Goal: Transaction & Acquisition: Purchase product/service

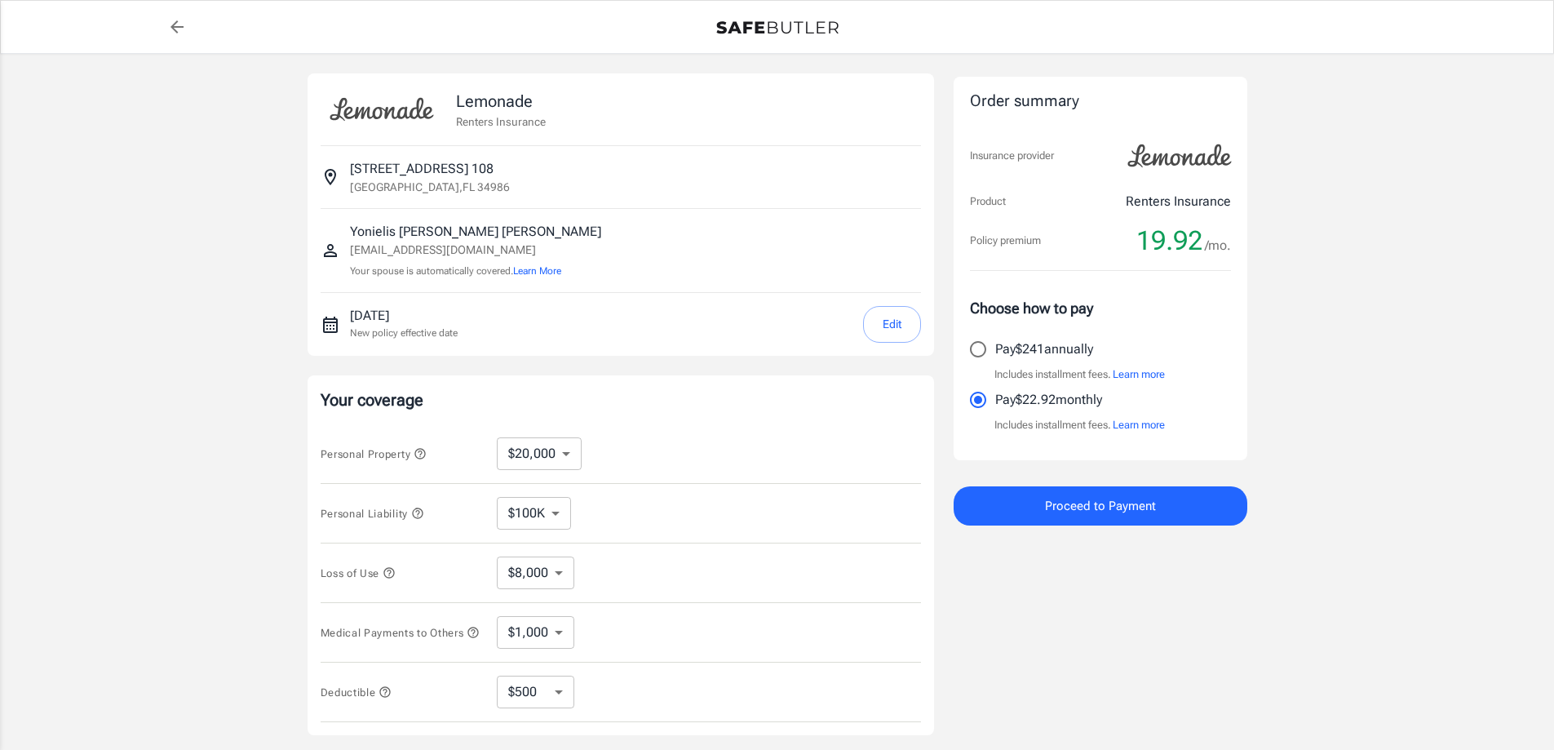
select select "20000"
click at [897, 330] on button "Edit" at bounding box center [892, 324] width 58 height 37
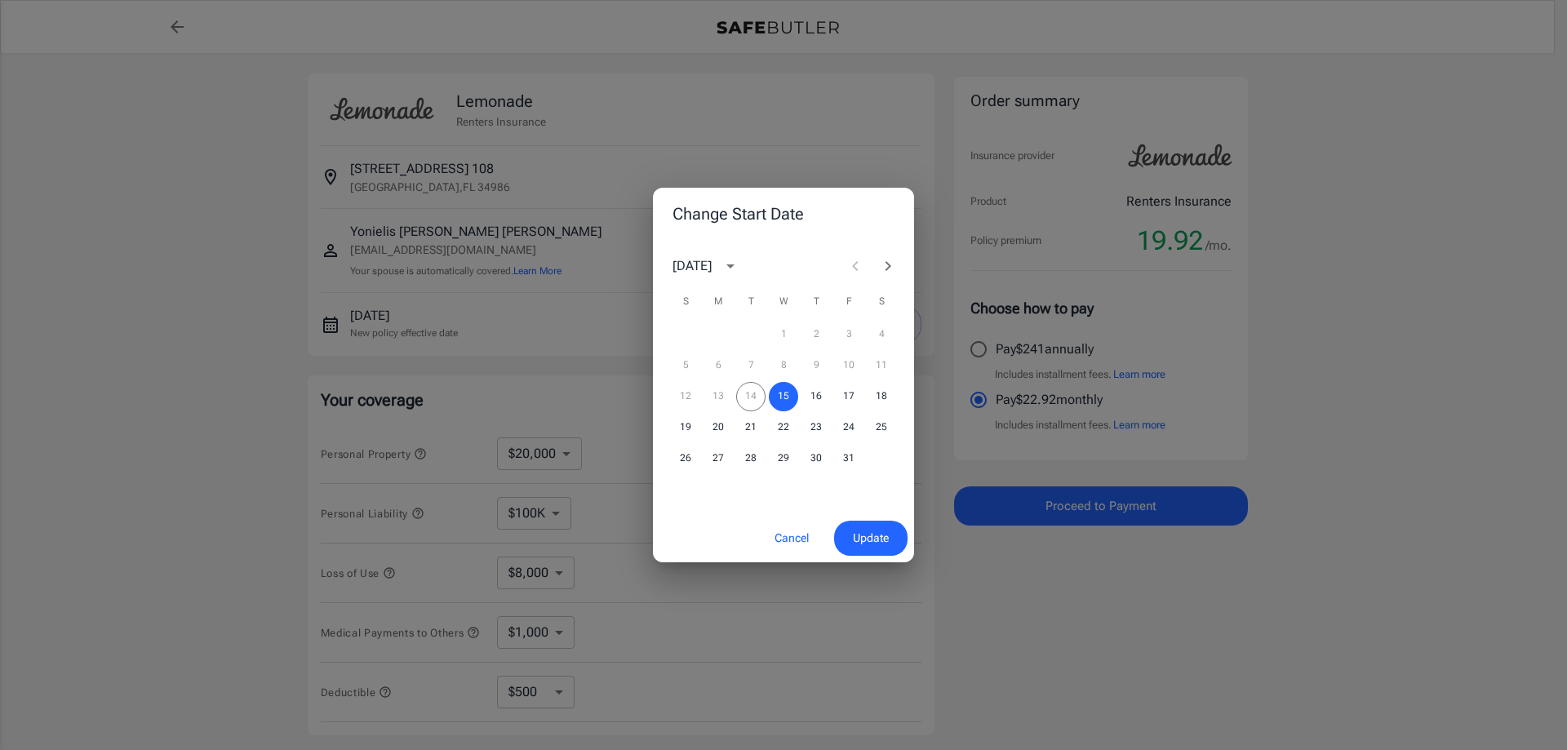
click at [887, 269] on icon "Next month" at bounding box center [888, 266] width 6 height 10
click at [881, 335] on button "1" at bounding box center [880, 334] width 29 height 29
click at [878, 535] on span "Update" at bounding box center [871, 538] width 36 height 20
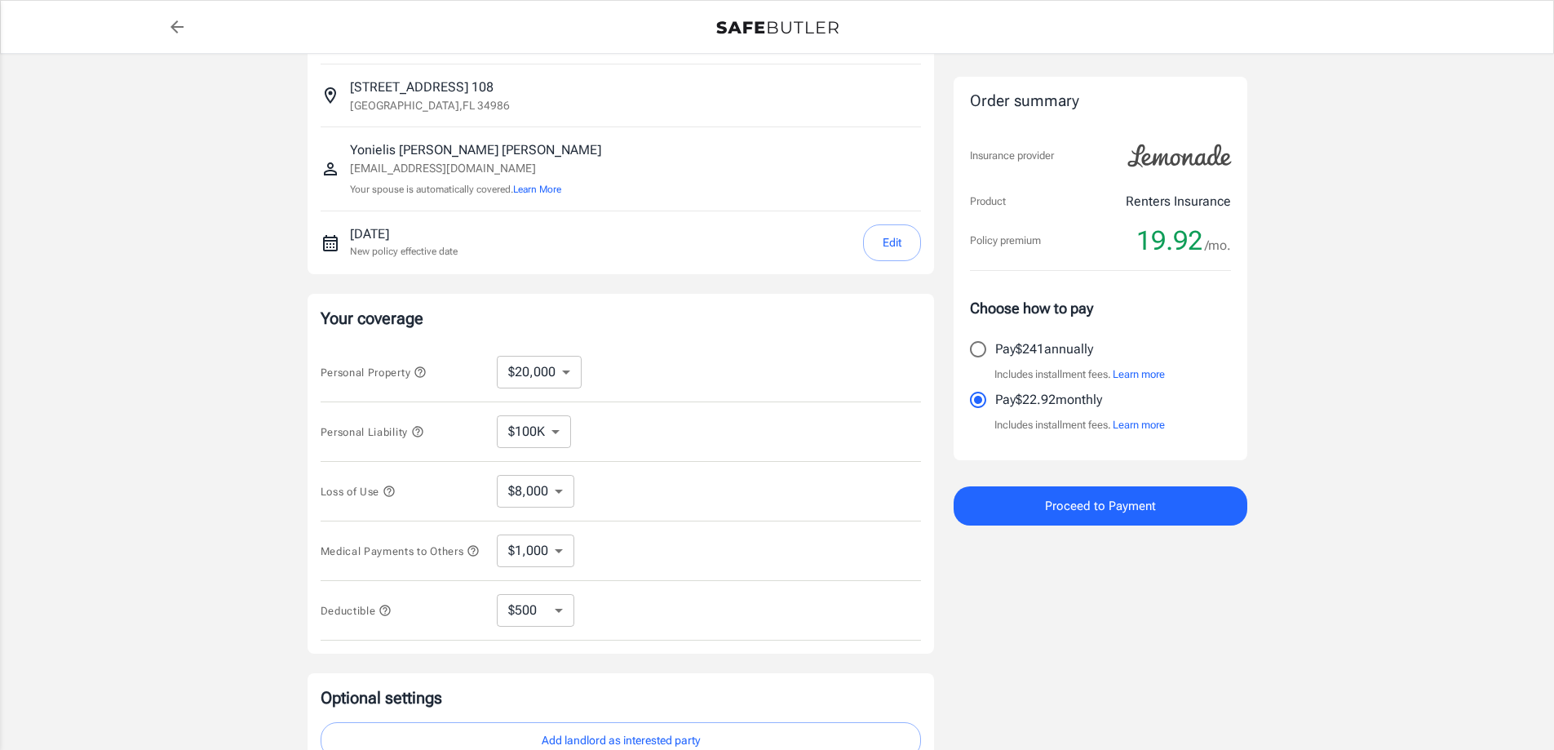
scroll to position [163, 0]
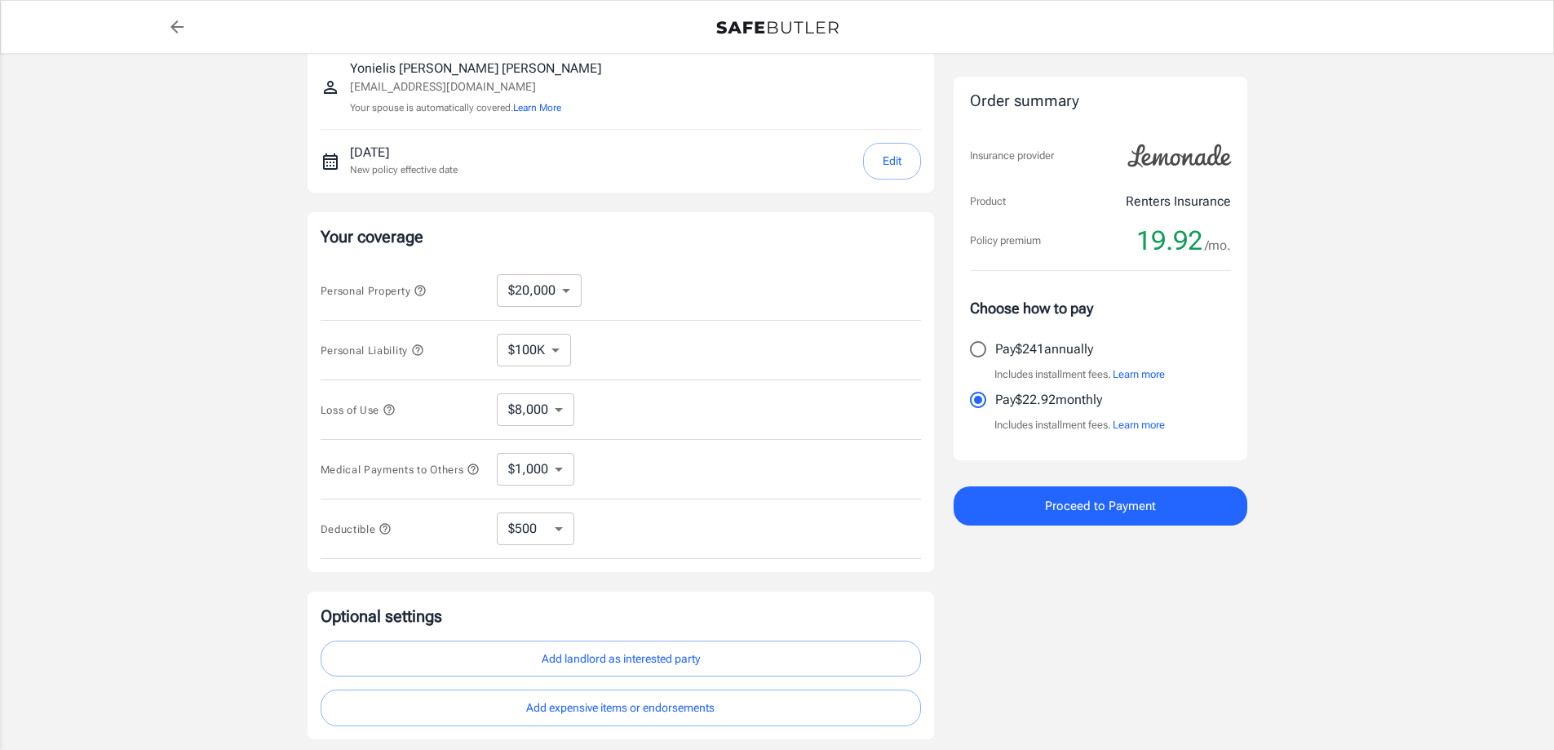
click at [556, 538] on select "$250 $500 $1,000" at bounding box center [536, 528] width 78 height 33
select select "1000"
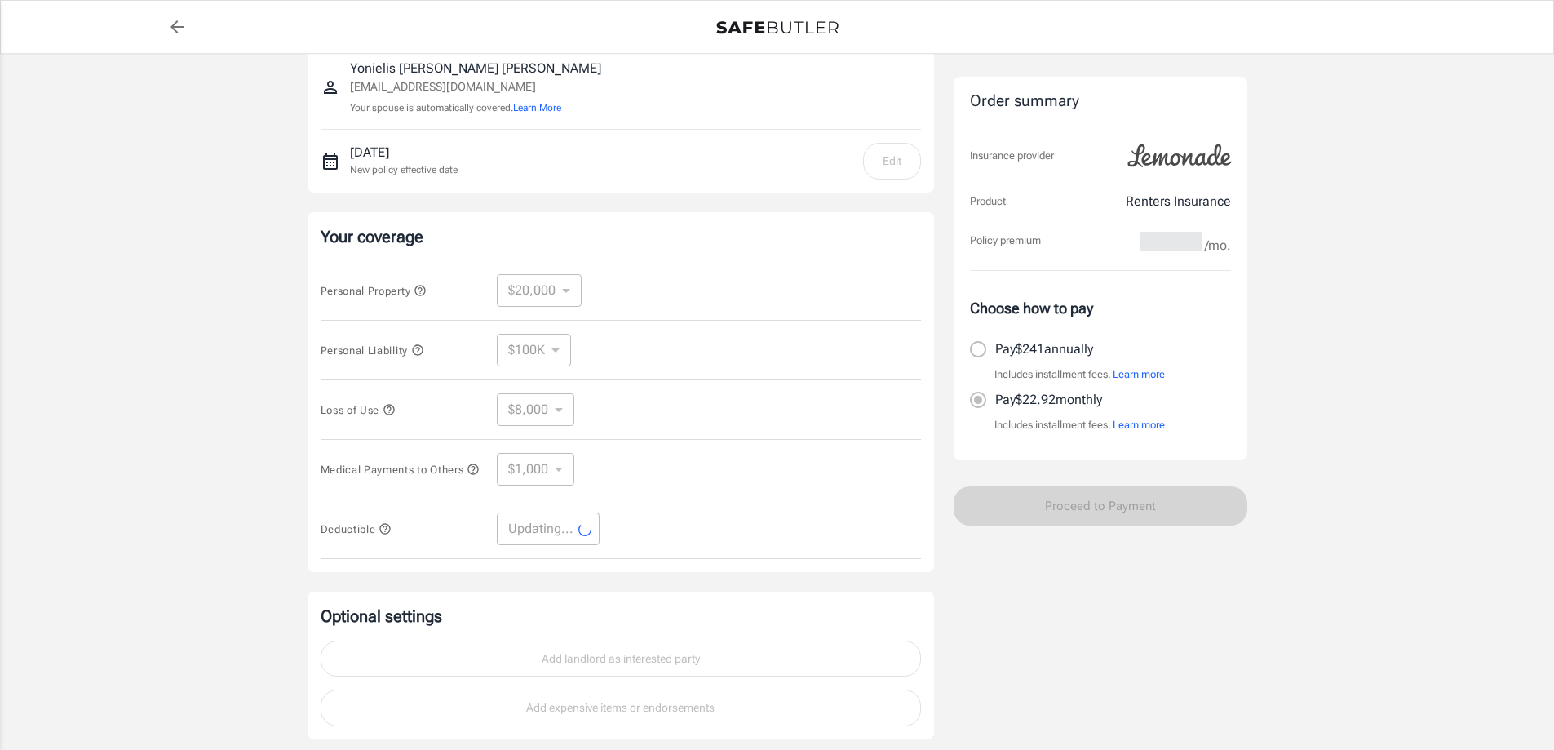
select select "1000"
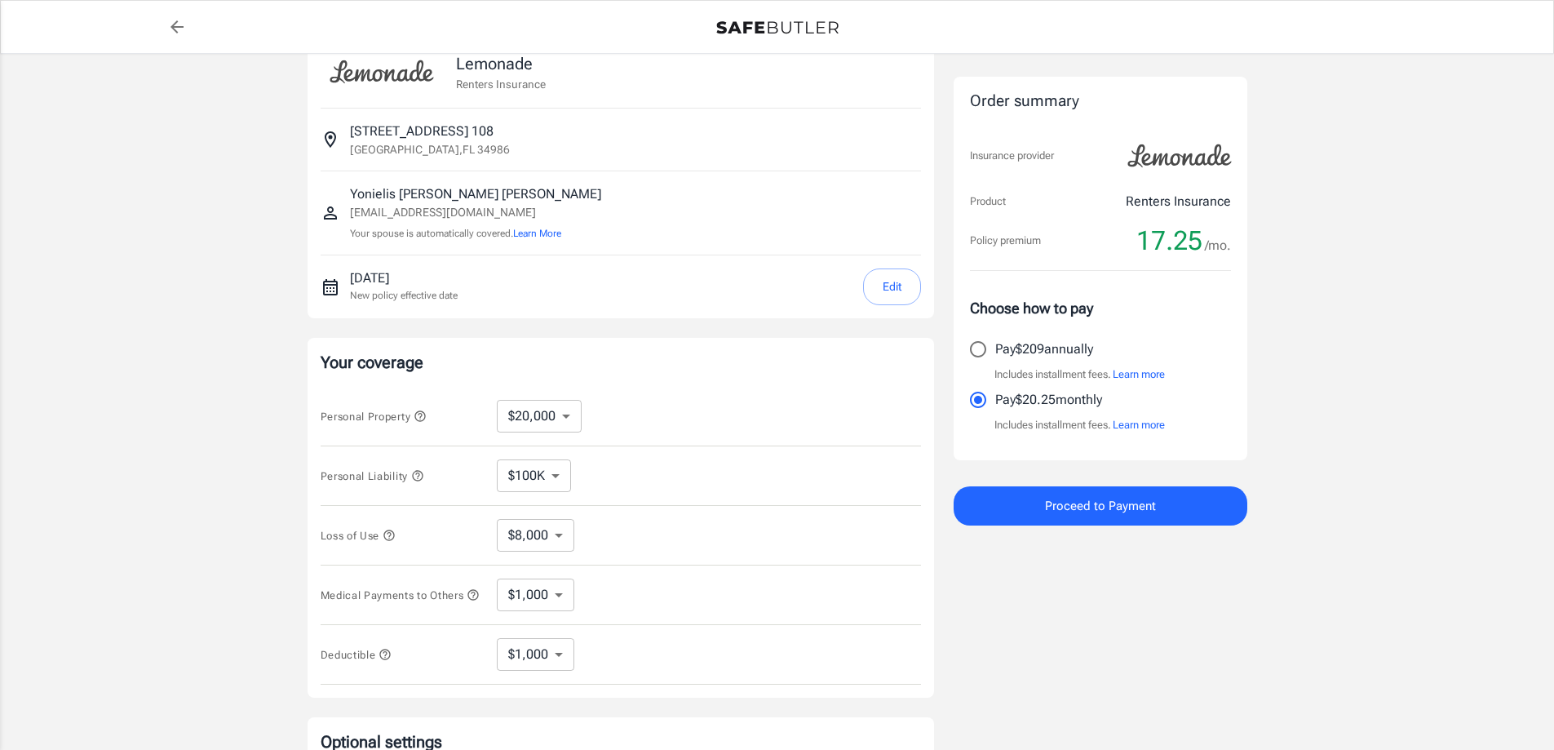
scroll to position [0, 0]
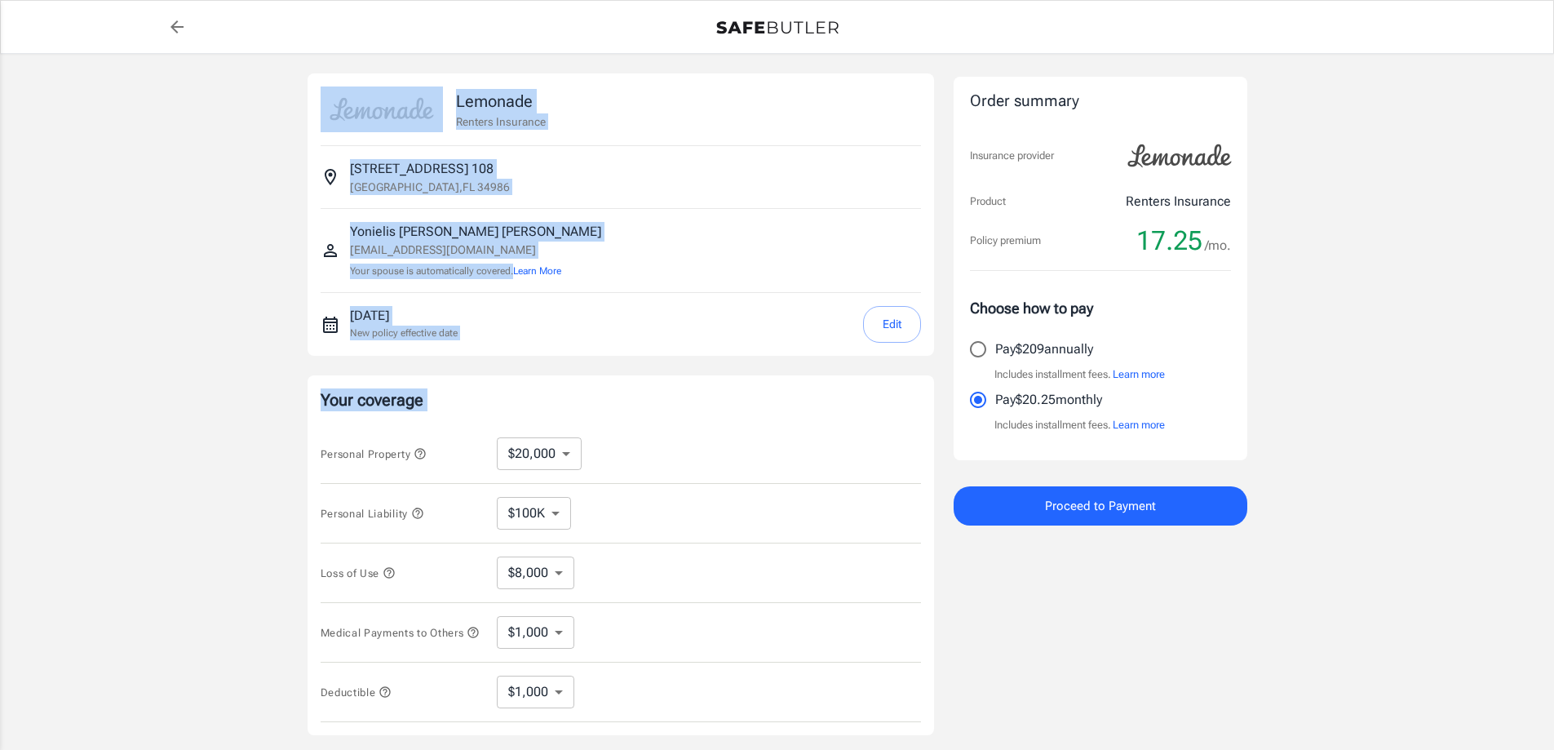
drag, startPoint x: 312, startPoint y: 80, endPoint x: 785, endPoint y: 561, distance: 674.4
click at [699, 585] on div "Lemonade Renters Insurance [STREET_ADDRESS] Yonielis [PERSON_NAME] [PERSON_NAME…" at bounding box center [621, 487] width 627 height 829
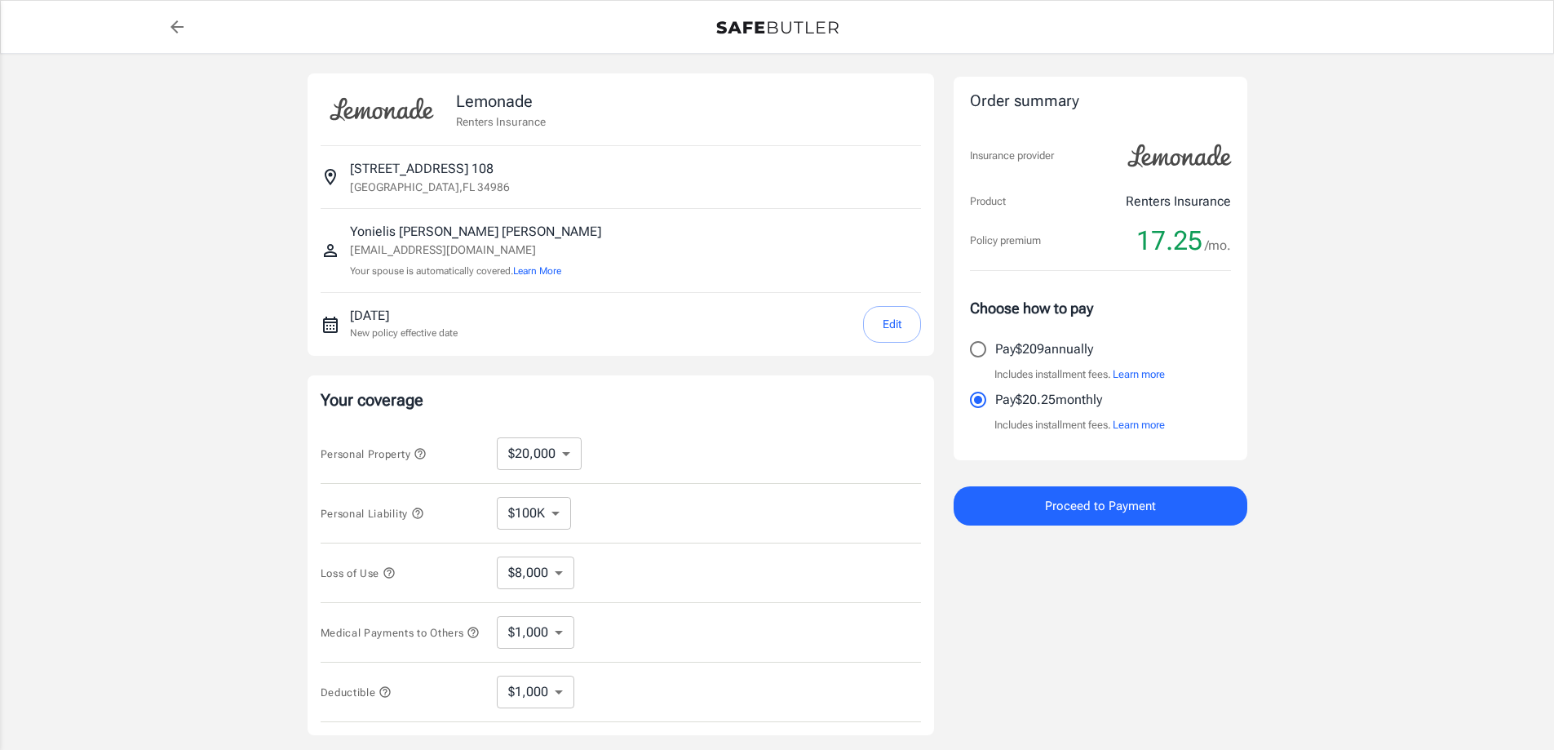
click at [1378, 268] on div "Lemonade Renters Insurance [STREET_ADDRESS] Yonielis [PERSON_NAME] [PERSON_NAME…" at bounding box center [777, 488] width 1554 height 868
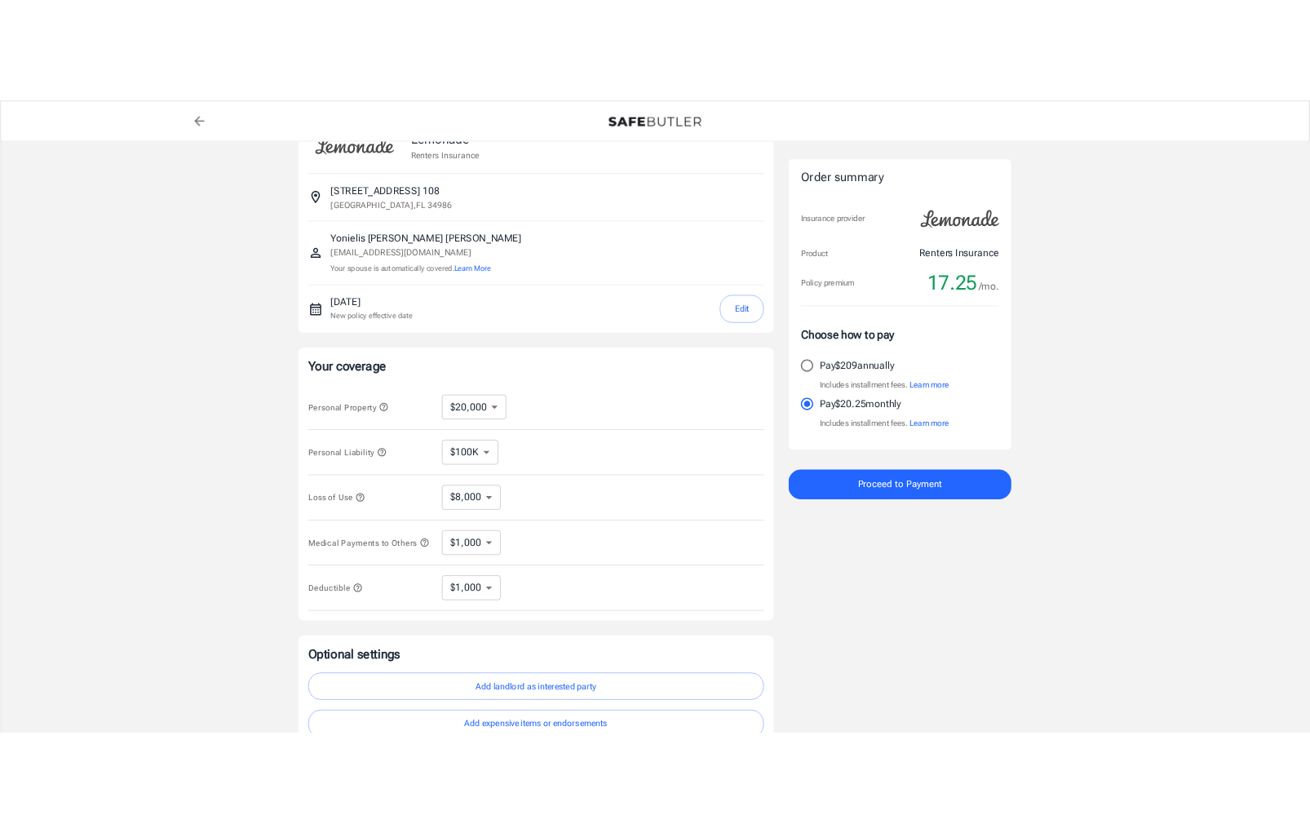
scroll to position [53, 0]
